Goal: Contribute content: Add original content to the website for others to see

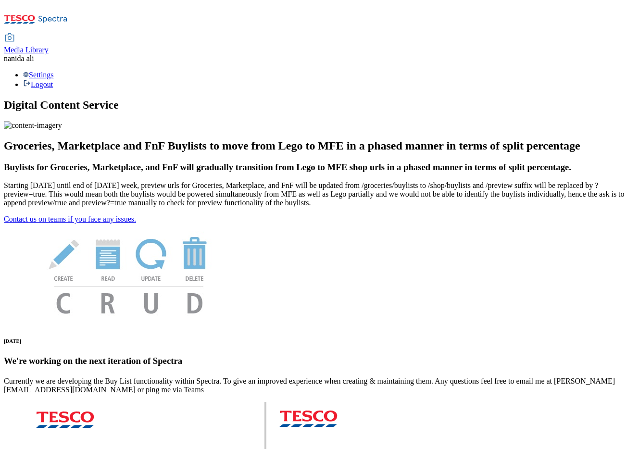
click at [49, 46] on span "Media Library" at bounding box center [26, 50] width 45 height 8
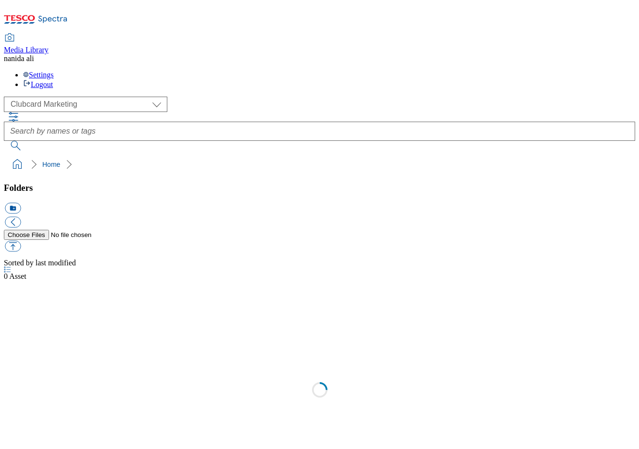
scroll to position [1, 0]
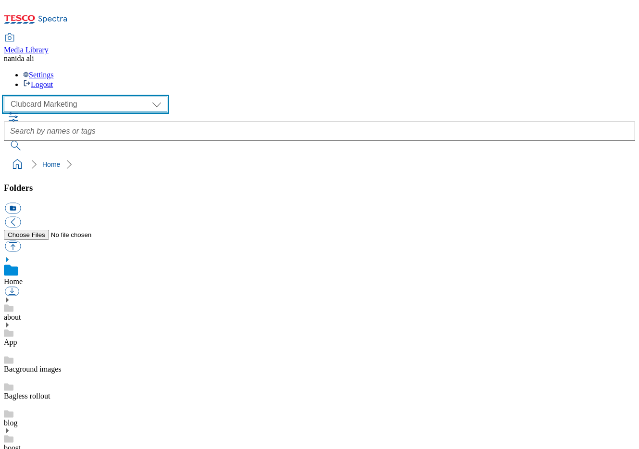
select select "flare-ghs-mktg"
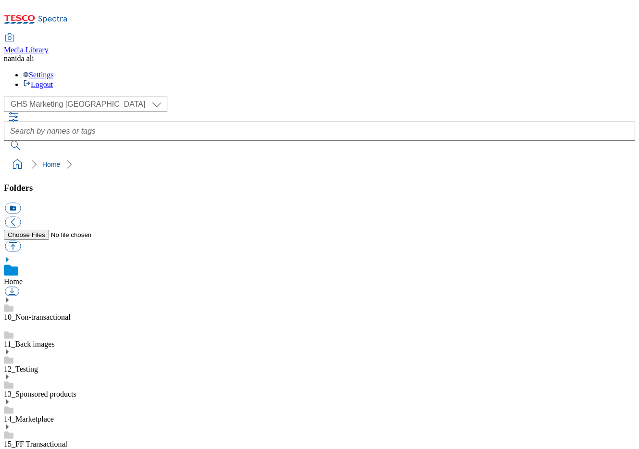
click at [11, 449] on icon at bounding box center [7, 452] width 7 height 7
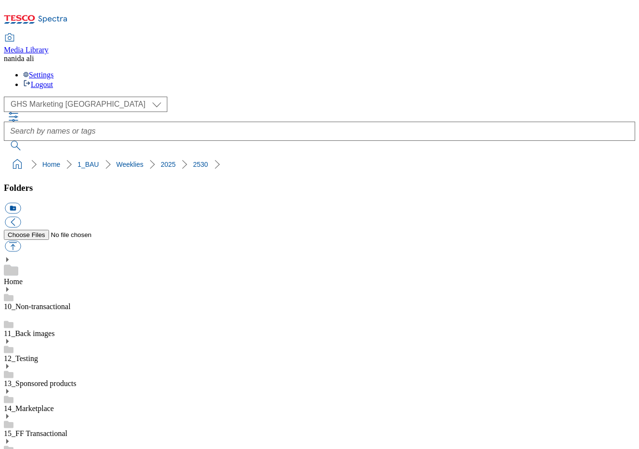
click at [21, 203] on button "icon_new_folder" at bounding box center [13, 208] width 16 height 11
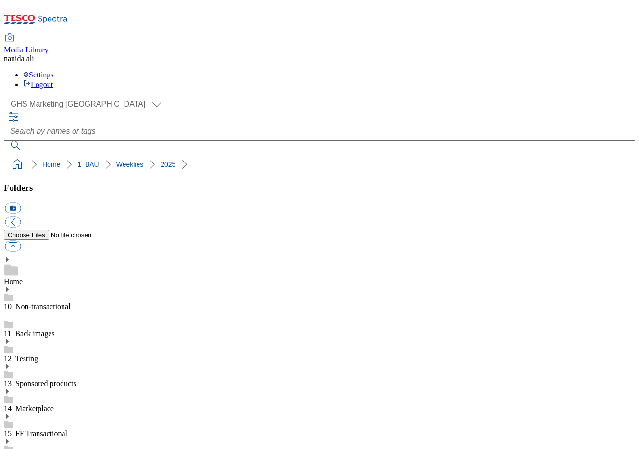
type input "2531"
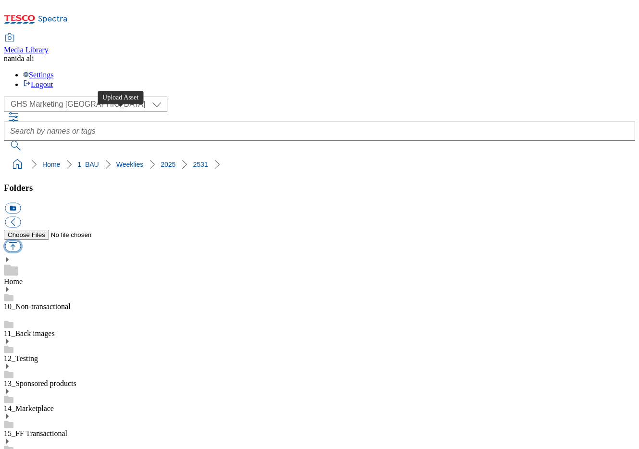
click at [21, 241] on button "button" at bounding box center [13, 246] width 16 height 11
type input "C:\fakepath\2531-GHS-TradeStamp-MP-1.jpg"
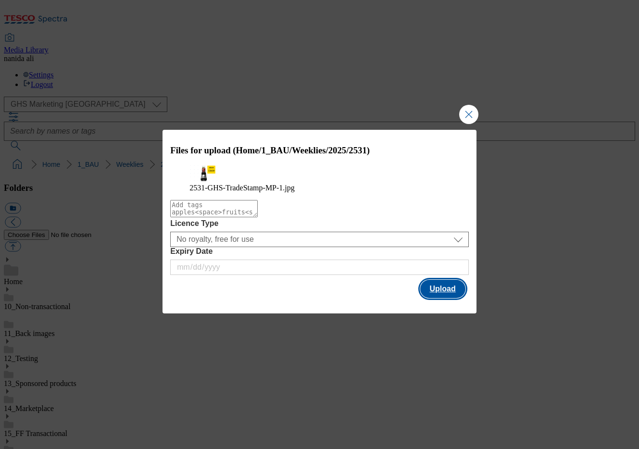
click at [437, 298] on button "Upload" at bounding box center [442, 289] width 45 height 18
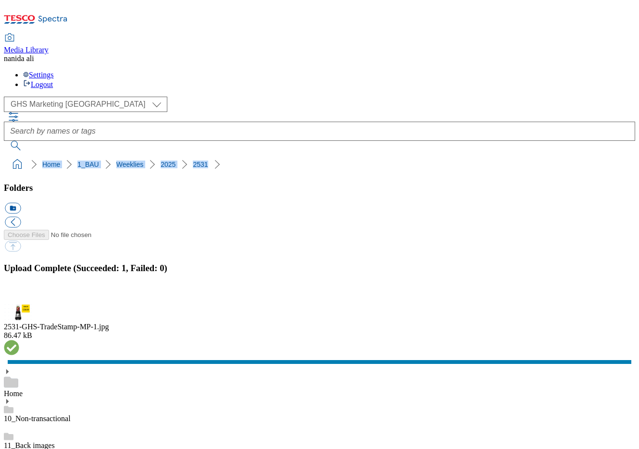
drag, startPoint x: 4, startPoint y: 88, endPoint x: 175, endPoint y: 89, distance: 170.7
click at [175, 155] on nav "Home 1_BAU Weeklies 2025 2531" at bounding box center [319, 164] width 631 height 18
copy ol "Home 1_BAU Weeklies 2025 2531"
click at [19, 294] on button "button" at bounding box center [12, 298] width 14 height 9
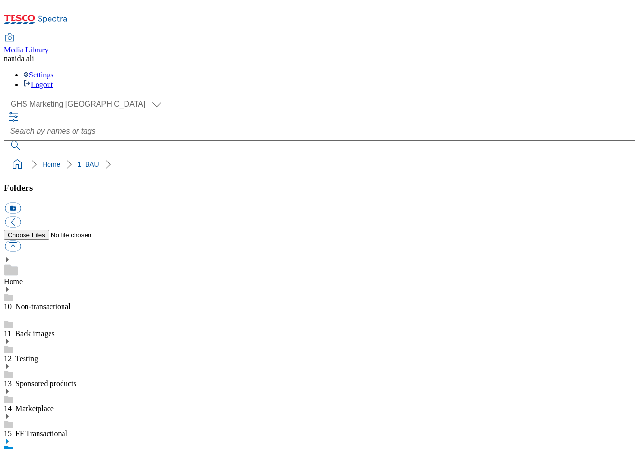
select select "flare-ghs-mktg"
